Goal: Information Seeking & Learning: Learn about a topic

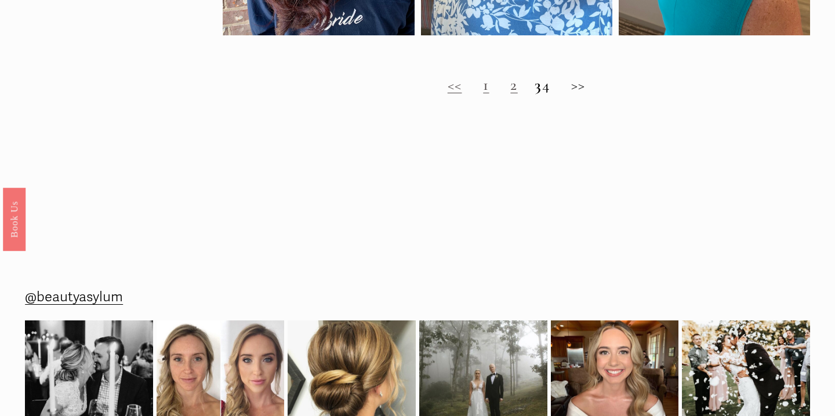
scroll to position [1046, 0]
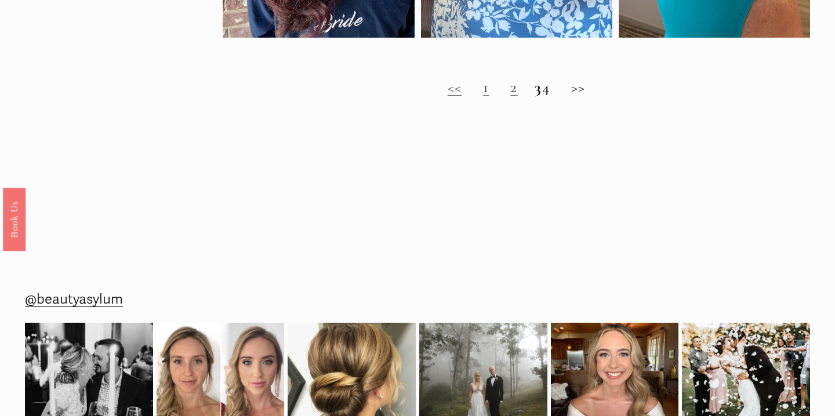
click at [500, 89] on h2 "<< 1 2 3 4 >>" at bounding box center [516, 87] width 587 height 19
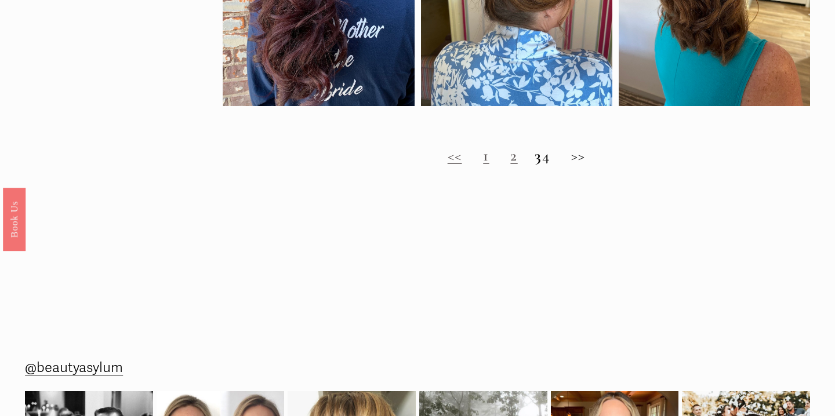
scroll to position [1019, 0]
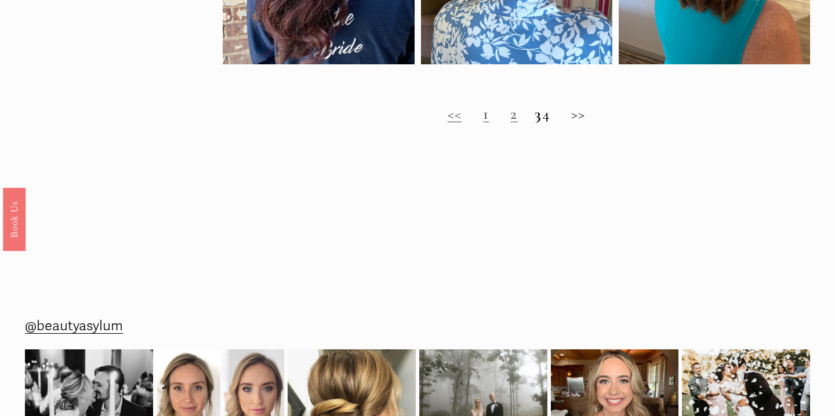
click at [510, 117] on link "2" at bounding box center [513, 113] width 7 height 19
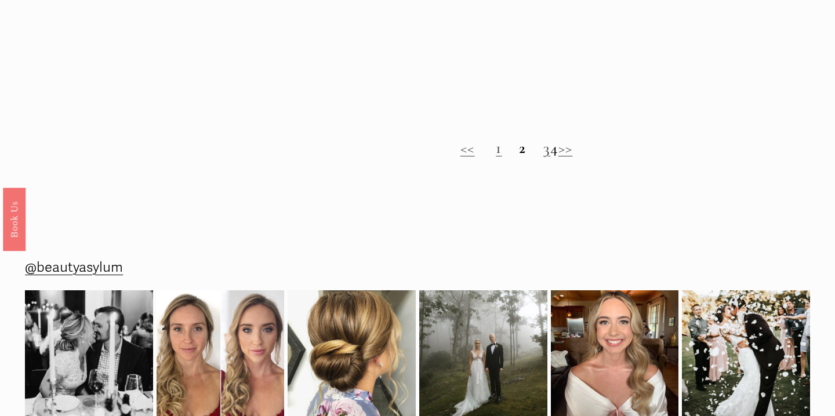
scroll to position [1005, 0]
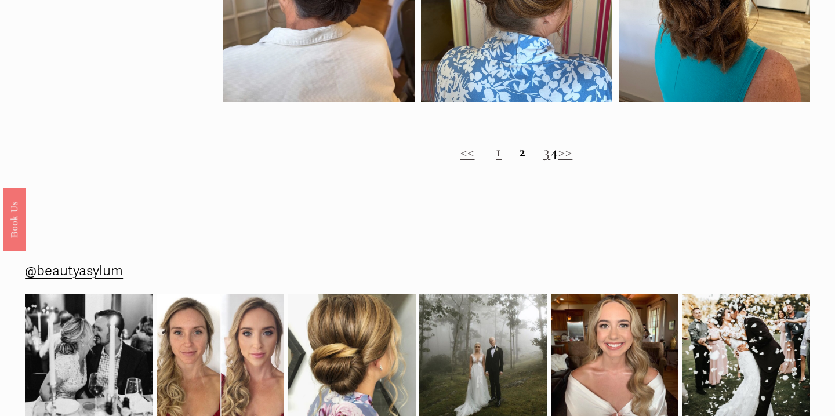
click at [543, 151] on link "3" at bounding box center [546, 151] width 7 height 19
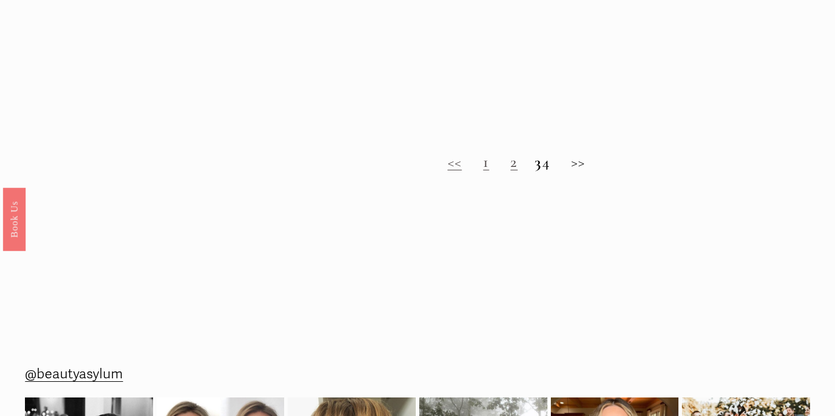
scroll to position [972, 0]
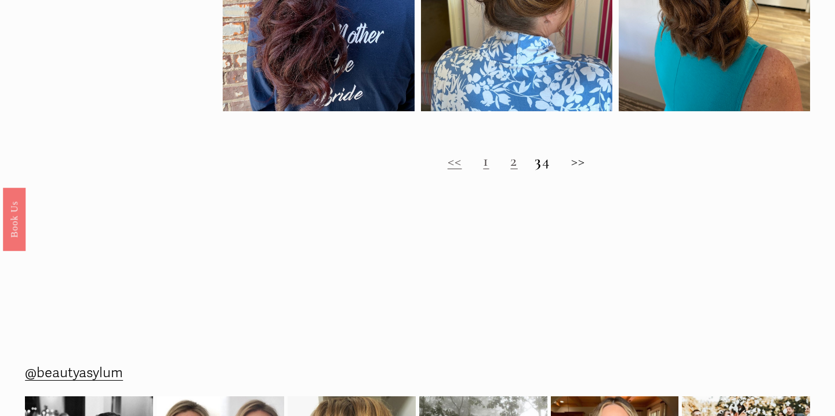
click at [553, 160] on h2 "<< 1 2 3 4 >>" at bounding box center [516, 161] width 587 height 19
click at [556, 166] on h2 "<< 1 2 3 4 >>" at bounding box center [516, 161] width 587 height 19
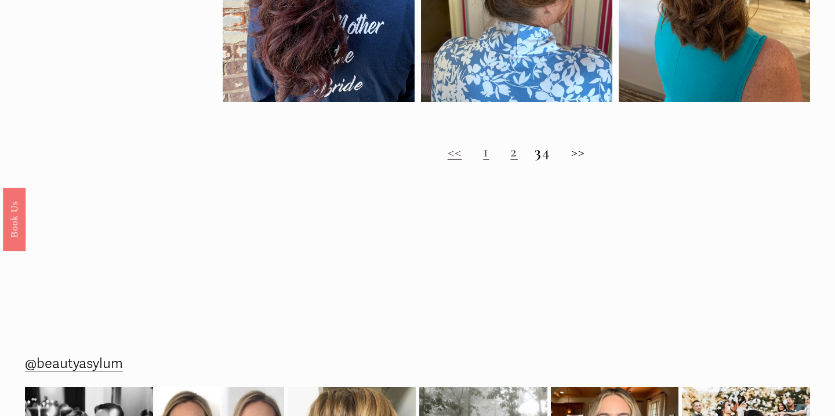
scroll to position [999, 0]
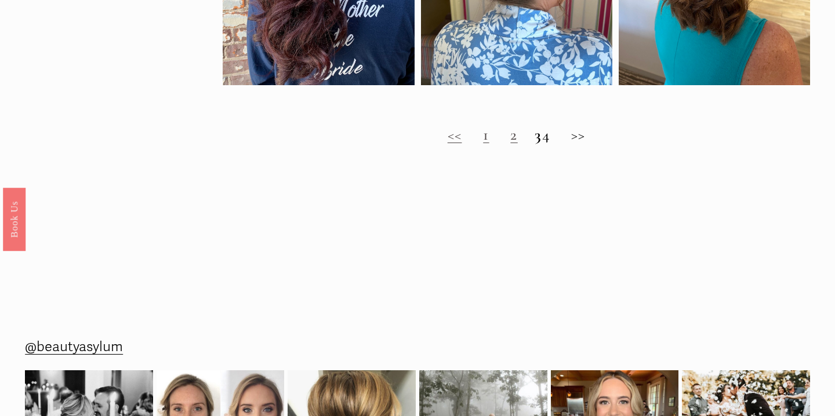
click at [557, 136] on h2 "<< 1 2 3 4 >>" at bounding box center [516, 135] width 587 height 19
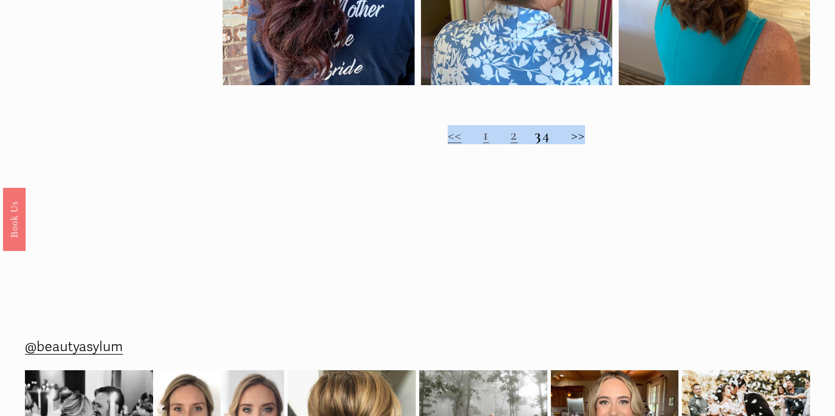
click at [557, 136] on h2 "<< 1 2 3 4 >>" at bounding box center [516, 135] width 587 height 19
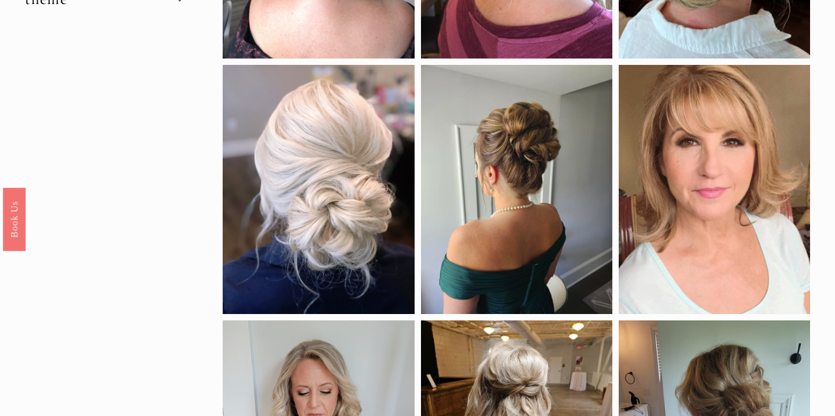
scroll to position [0, 0]
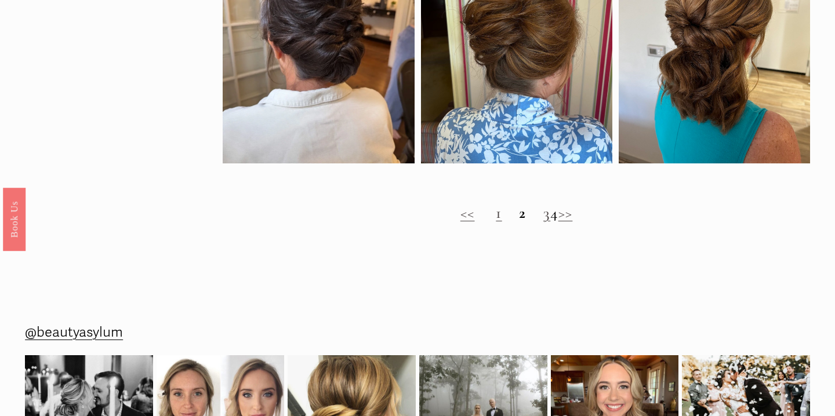
scroll to position [960, 0]
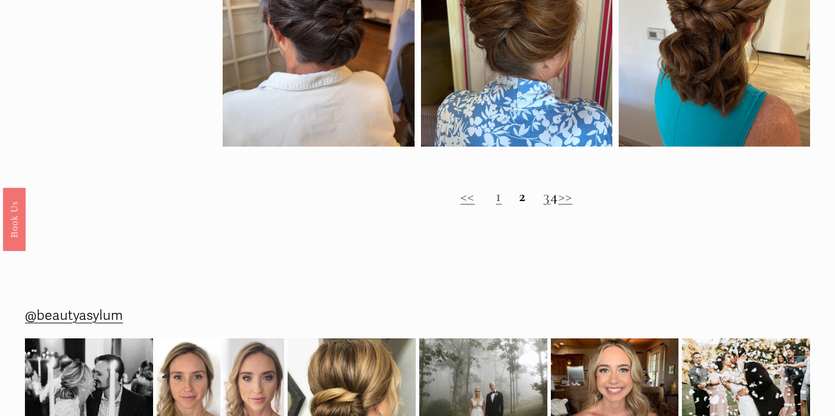
click at [519, 197] on strong "2" at bounding box center [522, 196] width 7 height 19
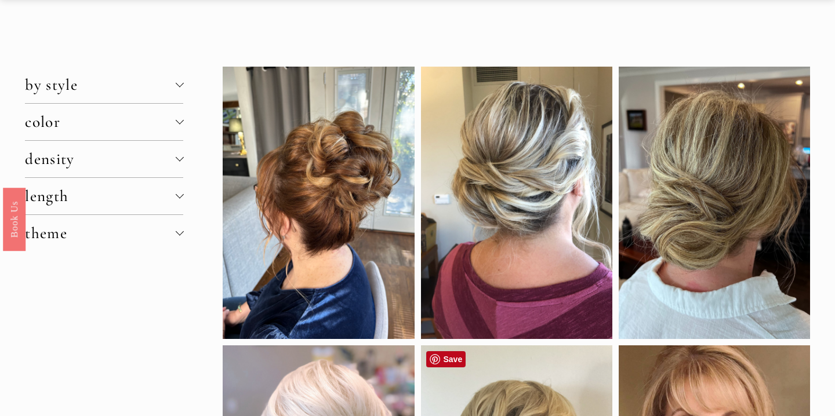
scroll to position [0, 0]
